Goal: Information Seeking & Learning: Learn about a topic

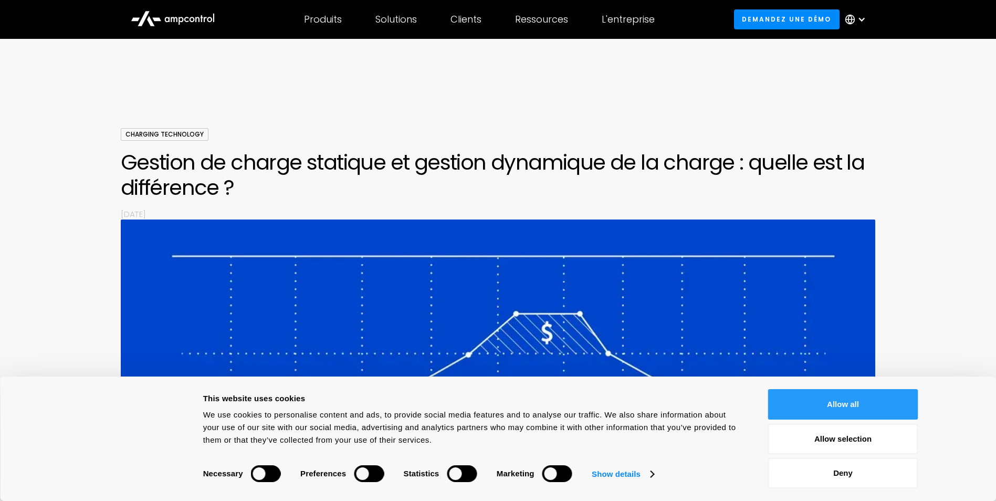
click at [851, 403] on button "Allow all" at bounding box center [843, 404] width 150 height 30
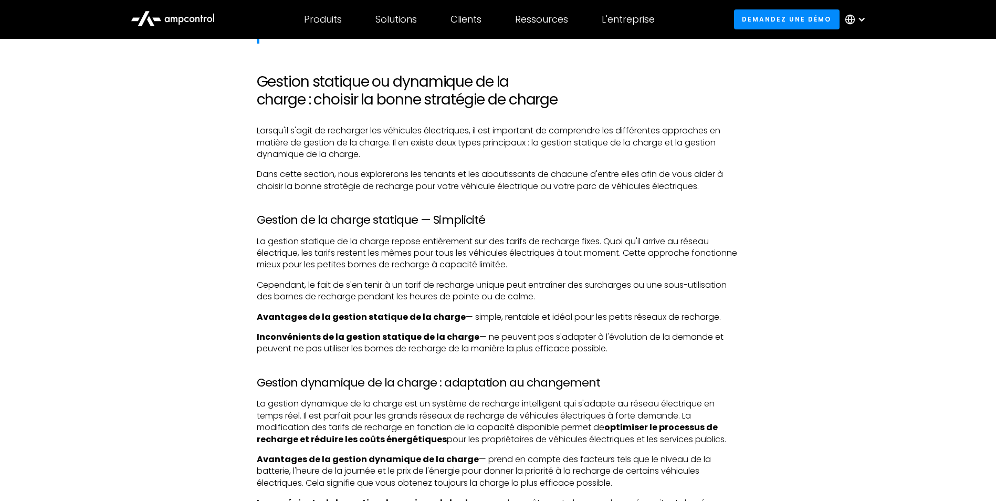
scroll to position [1050, 0]
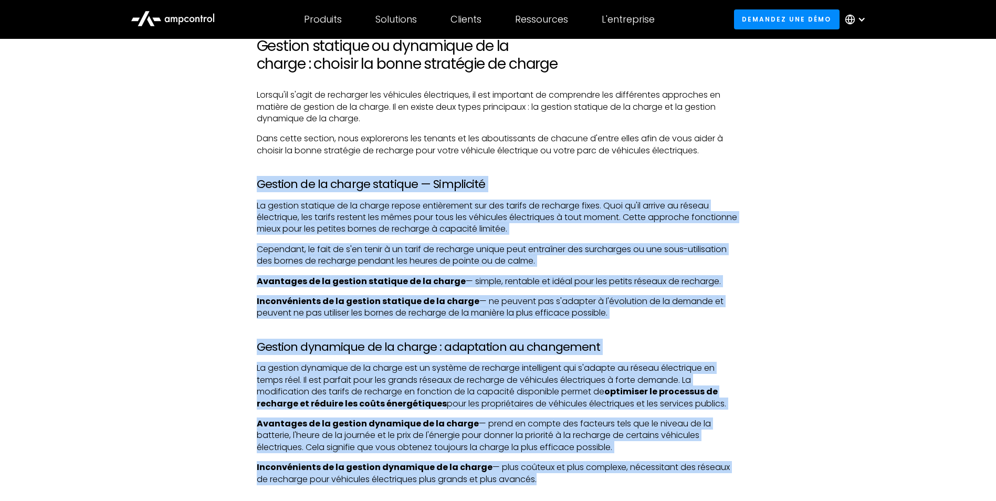
drag, startPoint x: 259, startPoint y: 182, endPoint x: 538, endPoint y: 480, distance: 408.0
copy div "Gestion de la charge statique — Simplicité La gestion statique de la charge rep…"
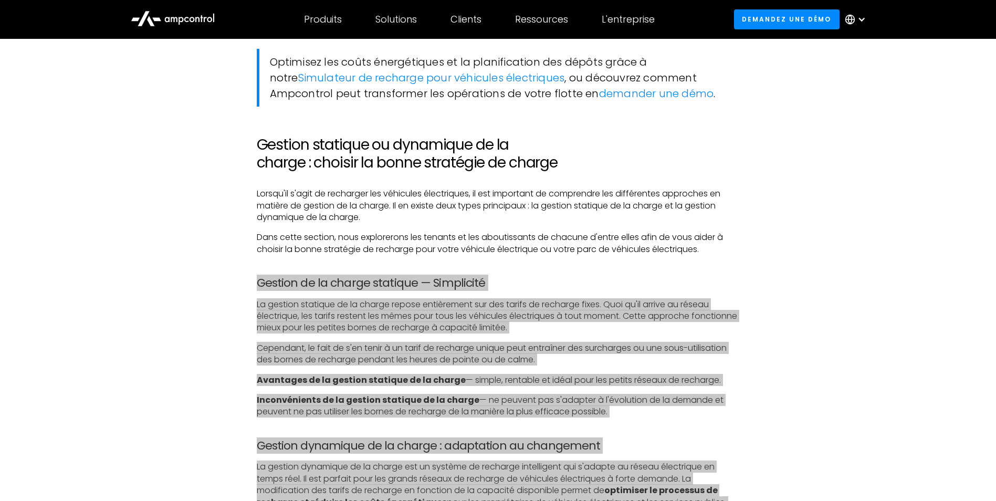
scroll to position [945, 0]
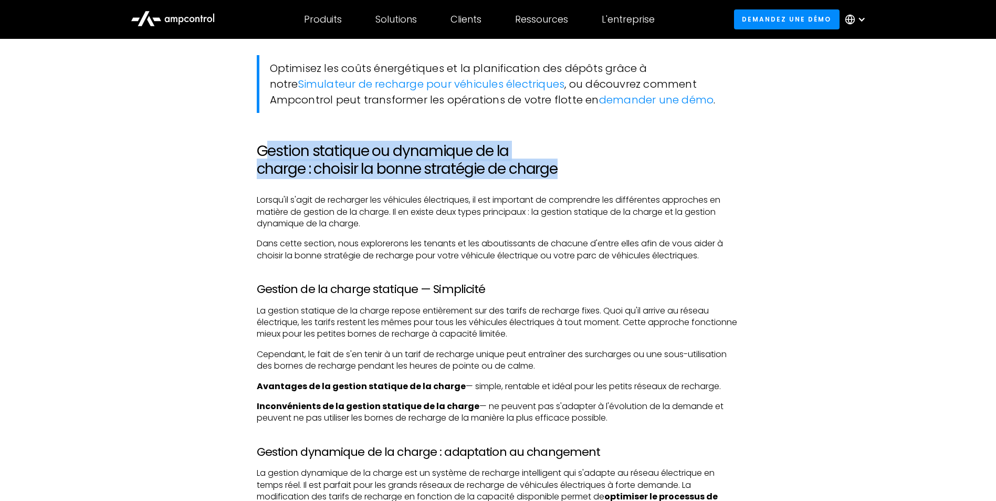
drag, startPoint x: 262, startPoint y: 149, endPoint x: 557, endPoint y: 167, distance: 295.5
click at [557, 167] on h2 "Gestion statique ou dynamique de la charge : choisir la bonne stratégie de char…" at bounding box center [498, 159] width 483 height 35
click at [279, 150] on h2 "Gestion statique ou dynamique de la charge : choisir la bonne stratégie de char…" at bounding box center [498, 159] width 483 height 35
drag, startPoint x: 260, startPoint y: 147, endPoint x: 556, endPoint y: 165, distance: 296.5
click at [556, 165] on h2 "Gestion statique ou dynamique de la charge : choisir la bonne stratégie de char…" at bounding box center [498, 159] width 483 height 35
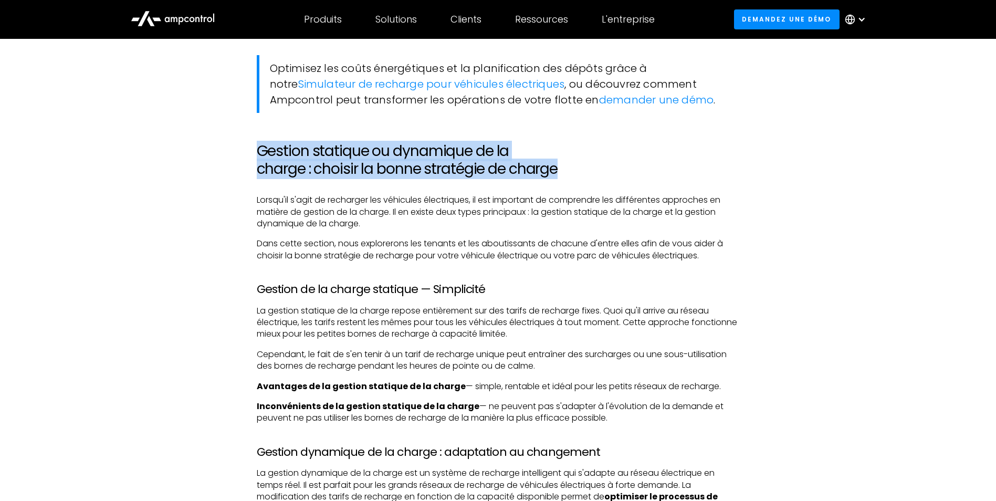
copy h2 "Gestion statique ou dynamique de la charge : choisir la bonne stratégie de char…"
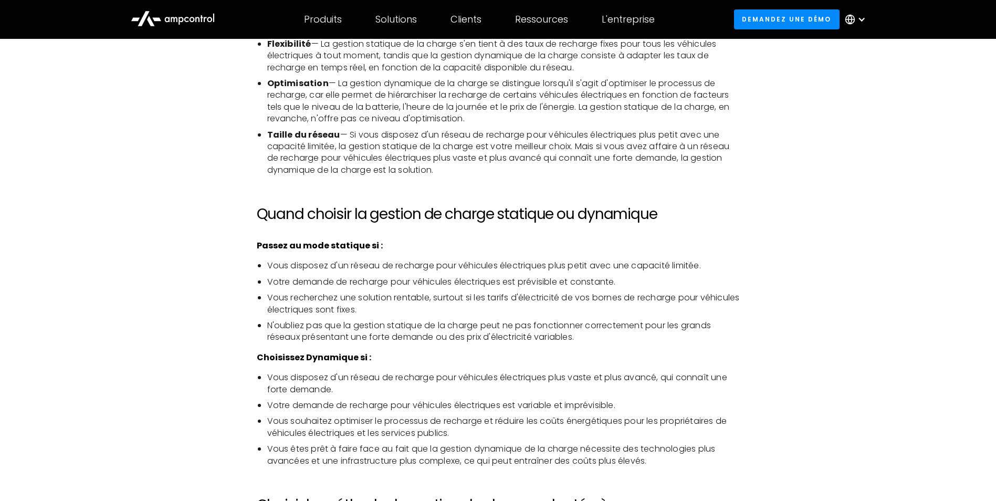
scroll to position [1837, 0]
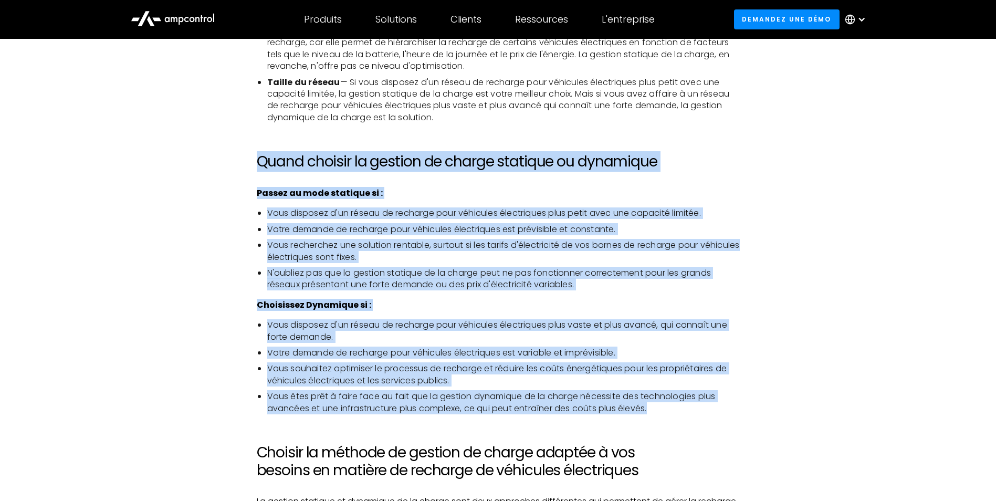
drag, startPoint x: 257, startPoint y: 149, endPoint x: 659, endPoint y: 398, distance: 473.3
copy div "Quand choisir la gestion de charge statique ou dynamique Passez au mode statiqu…"
click at [314, 153] on h2 "Quand choisir la gestion de charge statique ou dynamique" at bounding box center [498, 162] width 483 height 18
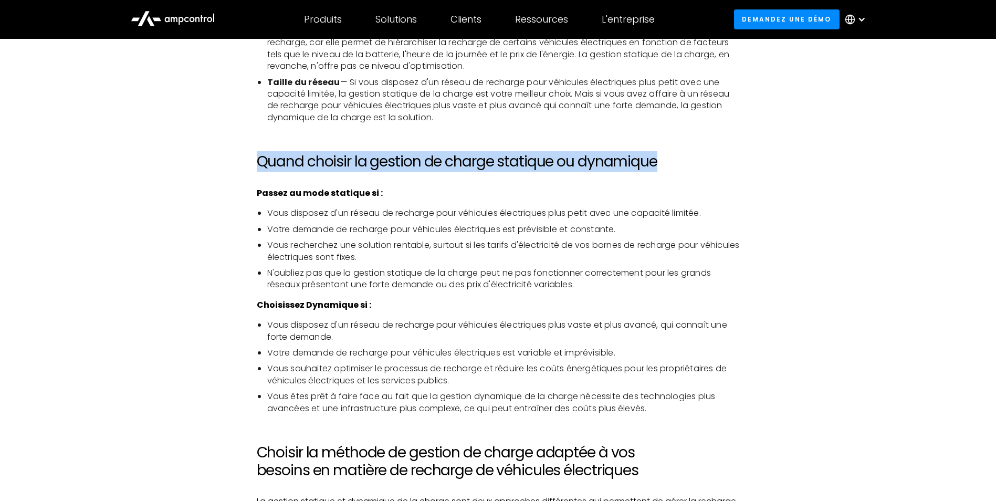
drag, startPoint x: 663, startPoint y: 149, endPoint x: 259, endPoint y: 155, distance: 404.1
click at [259, 155] on h2 "Quand choisir la gestion de charge statique ou dynamique" at bounding box center [498, 162] width 483 height 18
copy h2 "Quand choisir la gestion de charge statique ou dynamique"
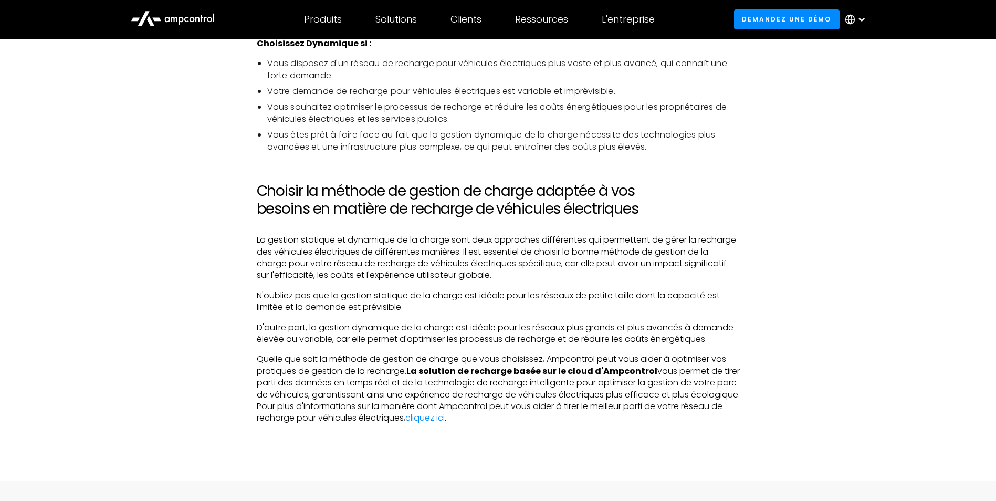
scroll to position [2099, 0]
click at [444, 415] on link "cliquez ici" at bounding box center [424, 416] width 39 height 12
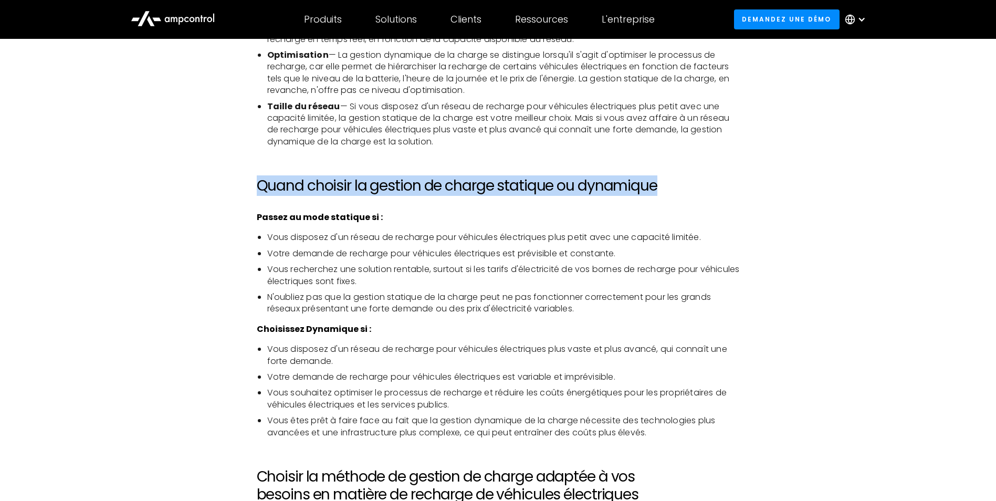
scroll to position [1627, 0]
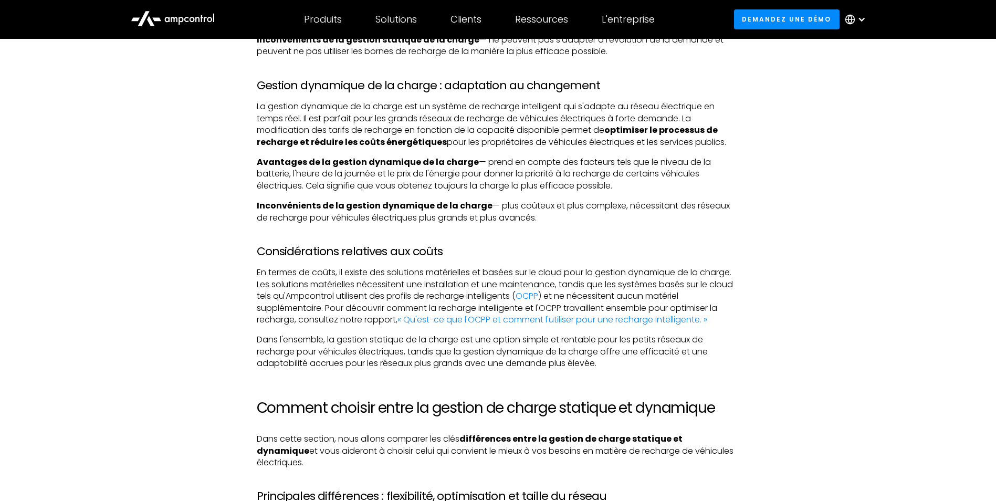
scroll to position [1312, 0]
